Goal: Complete application form

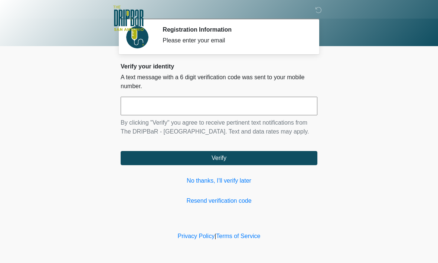
scroll to position [0, 0]
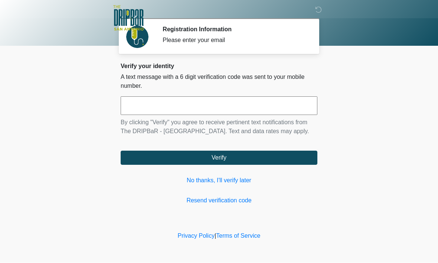
click at [294, 101] on input "text" at bounding box center [219, 106] width 197 height 19
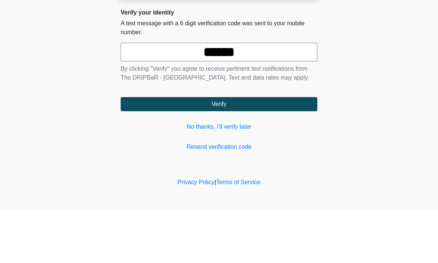
type input "******"
click at [219, 151] on button "Verify" at bounding box center [219, 158] width 197 height 14
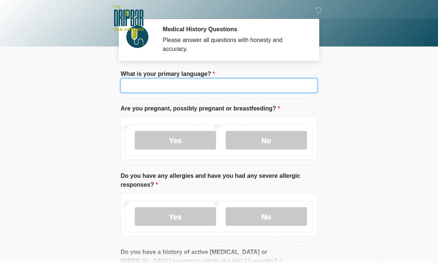
click at [285, 85] on input "What is your primary language?" at bounding box center [219, 85] width 197 height 14
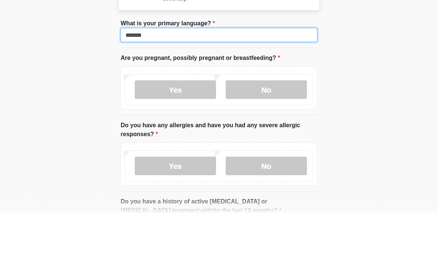
type input "*******"
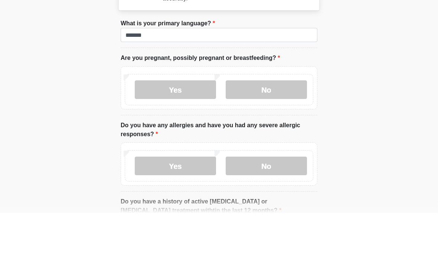
click at [279, 131] on label "No" at bounding box center [266, 140] width 81 height 19
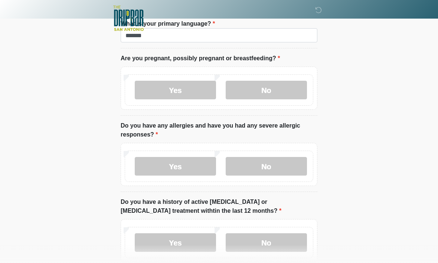
click at [292, 237] on label "No" at bounding box center [266, 242] width 81 height 19
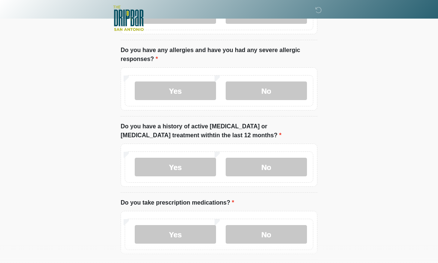
scroll to position [128, 0]
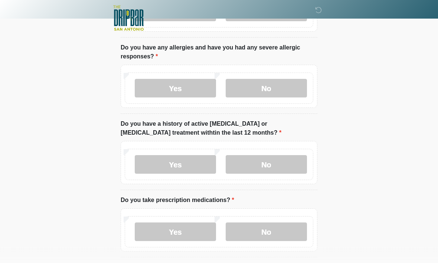
click at [198, 228] on label "Yes" at bounding box center [175, 232] width 81 height 19
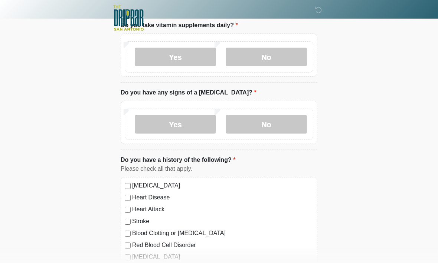
scroll to position [493, 0]
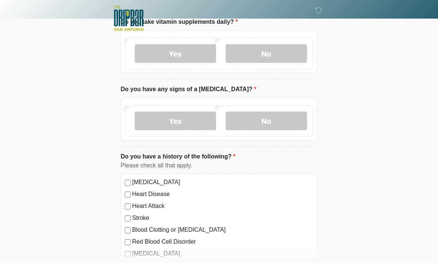
click at [281, 117] on label "No" at bounding box center [266, 120] width 81 height 19
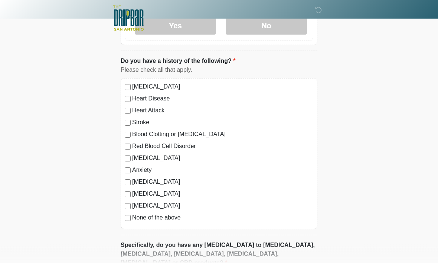
scroll to position [594, 0]
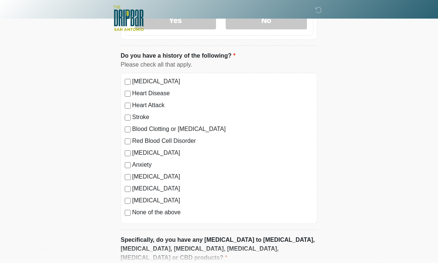
click at [133, 175] on label "[MEDICAL_DATA]" at bounding box center [222, 176] width 181 height 9
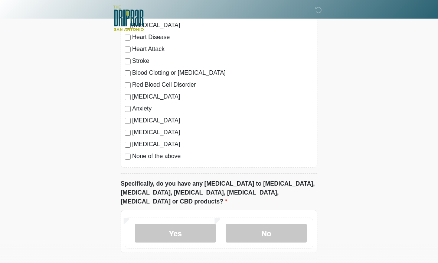
scroll to position [652, 0]
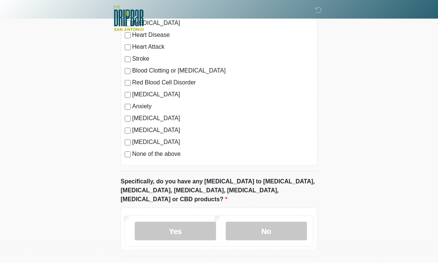
click at [289, 221] on label "No" at bounding box center [266, 230] width 81 height 19
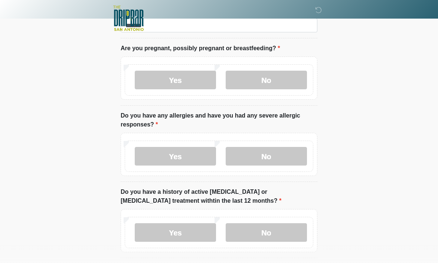
scroll to position [59, 0]
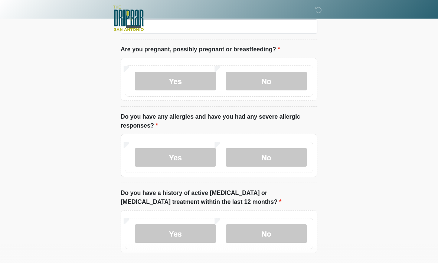
click at [198, 151] on label "Yes" at bounding box center [175, 157] width 81 height 19
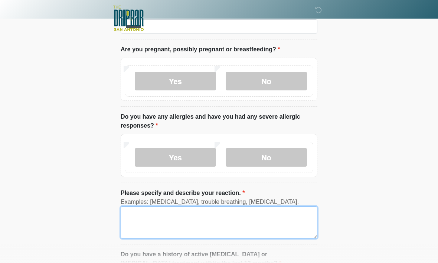
click at [252, 216] on textarea "Please specify and describe your reaction." at bounding box center [219, 222] width 197 height 32
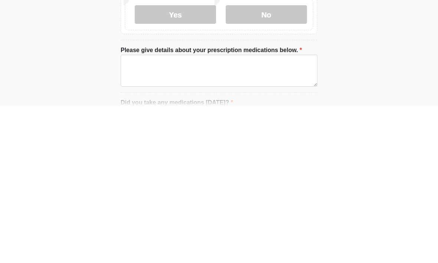
scroll to position [256, 0]
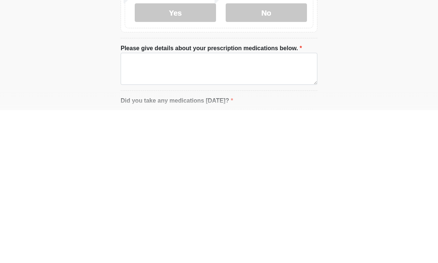
type textarea "**********"
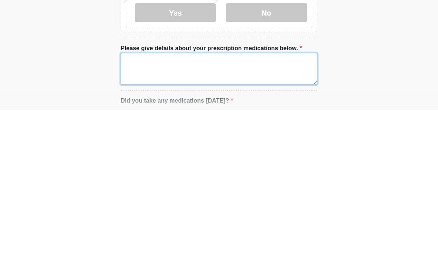
click at [288, 205] on textarea "Please give details about your prescription medications below." at bounding box center [219, 221] width 197 height 32
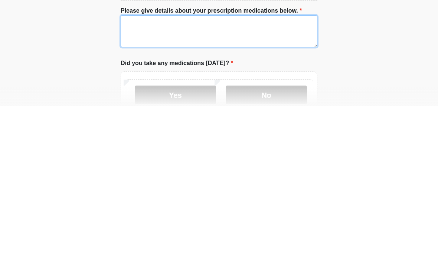
scroll to position [292, 0]
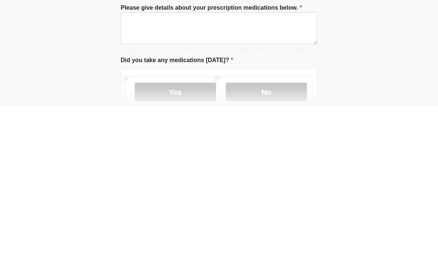
click at [184, 239] on label "Yes" at bounding box center [175, 248] width 81 height 19
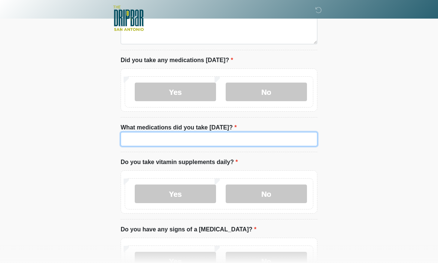
click at [219, 135] on input "What medications did you take [DATE]?" at bounding box center [219, 139] width 197 height 14
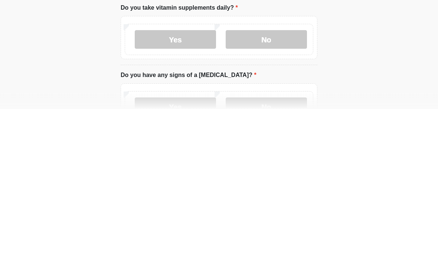
type input "**********"
click at [196, 184] on label "Yes" at bounding box center [175, 193] width 81 height 19
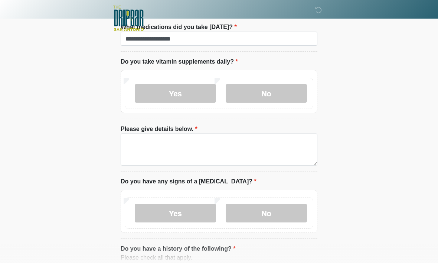
scroll to position [548, 0]
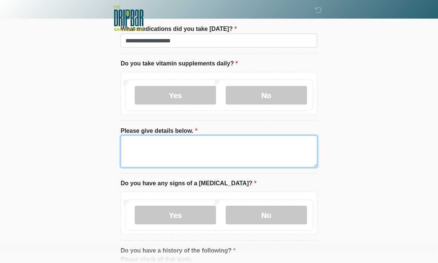
click at [280, 146] on textarea "Please give details below." at bounding box center [219, 151] width 197 height 32
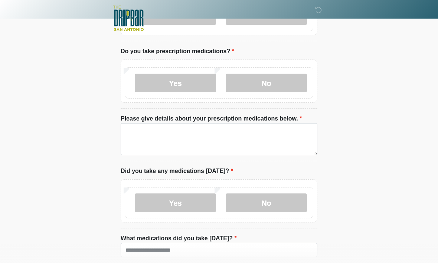
scroll to position [339, 0]
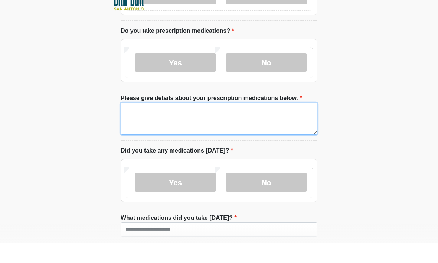
click at [287, 123] on textarea "Please give details about your prescription medications below." at bounding box center [219, 139] width 197 height 32
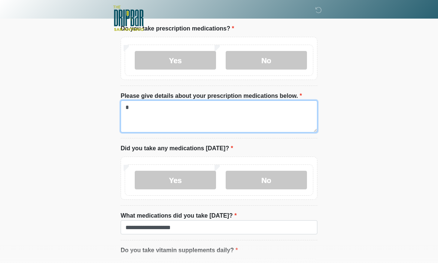
scroll to position [359, 0]
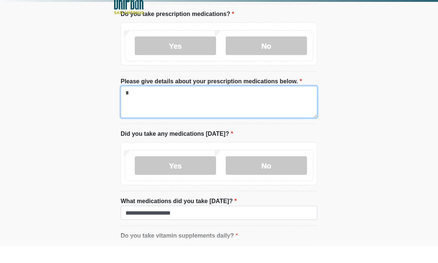
click at [271, 103] on textarea "*" at bounding box center [219, 119] width 197 height 32
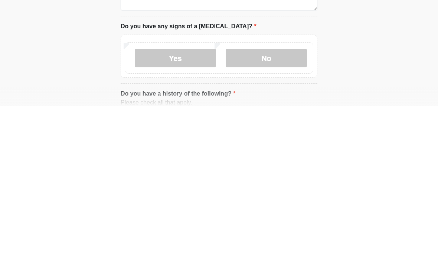
scroll to position [557, 0]
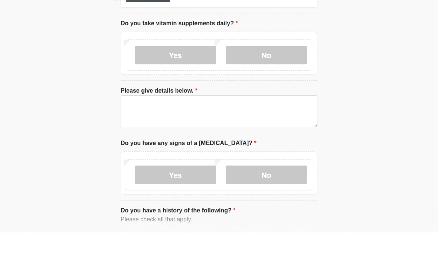
type textarea "**********"
click at [286, 76] on label "No" at bounding box center [266, 85] width 81 height 19
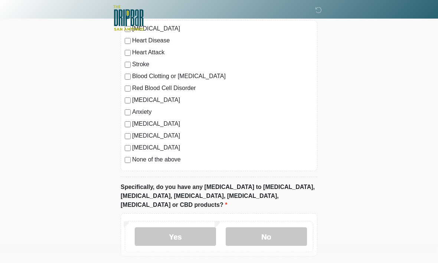
scroll to position [766, 0]
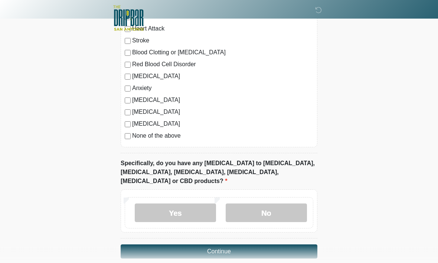
click at [291, 244] on button "Continue" at bounding box center [219, 251] width 197 height 14
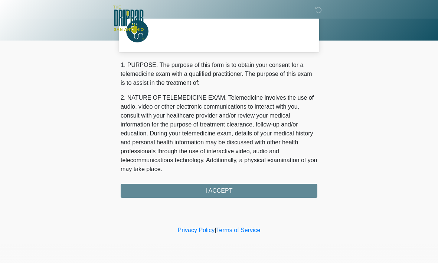
scroll to position [0, 0]
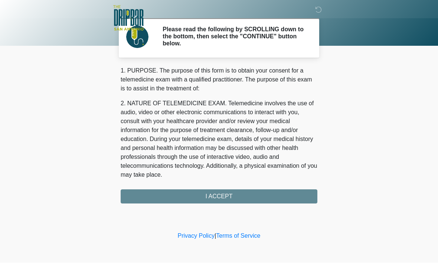
click at [295, 191] on div "1. PURPOSE. The purpose of this form is to obtain your consent for a telemedici…" at bounding box center [219, 135] width 197 height 137
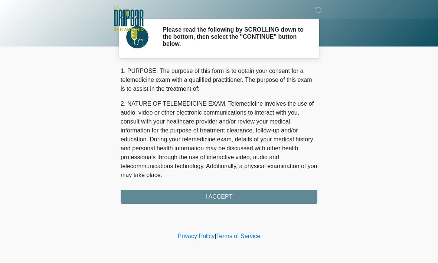
click at [274, 186] on div "1. PURPOSE. The purpose of this form is to obtain your consent for a telemedici…" at bounding box center [219, 135] width 197 height 137
click at [287, 197] on div "1. PURPOSE. The purpose of this form is to obtain your consent for a telemedici…" at bounding box center [219, 135] width 197 height 137
click at [231, 191] on div "1. PURPOSE. The purpose of this form is to obtain your consent for a telemedici…" at bounding box center [219, 135] width 197 height 137
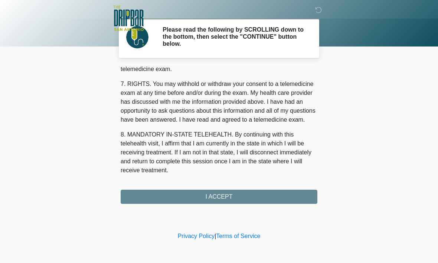
click at [271, 198] on div "1. PURPOSE. The purpose of this form is to obtain your consent for a telemedici…" at bounding box center [219, 135] width 197 height 137
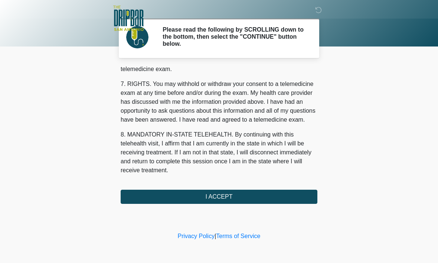
scroll to position [335, 0]
click at [262, 194] on button "I ACCEPT" at bounding box center [219, 197] width 197 height 14
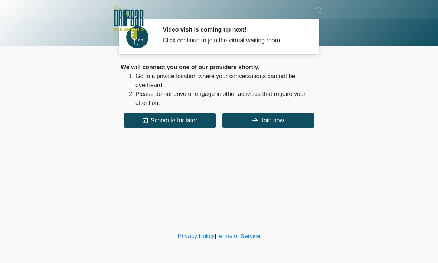
click at [276, 122] on button "Join now" at bounding box center [268, 120] width 93 height 14
